Goal: Task Accomplishment & Management: Use online tool/utility

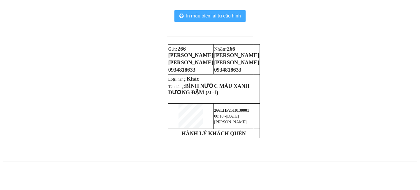
drag, startPoint x: 212, startPoint y: 15, endPoint x: 216, endPoint y: 19, distance: 5.6
click at [212, 15] on span "In mẫu biên lai tự cấu hình" at bounding box center [213, 15] width 55 height 7
click at [215, 15] on span "In mẫu biên lai tự cấu hình" at bounding box center [213, 15] width 55 height 7
